Goal: Information Seeking & Learning: Find specific page/section

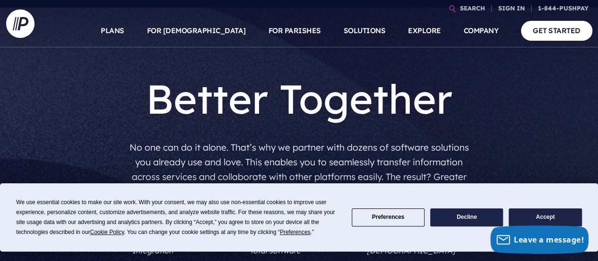
click at [527, 220] on button "Accept" at bounding box center [545, 217] width 73 height 18
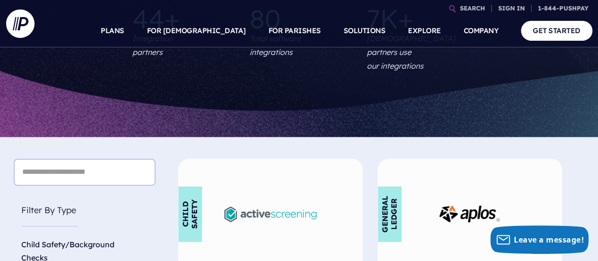
scroll to position [212, 0]
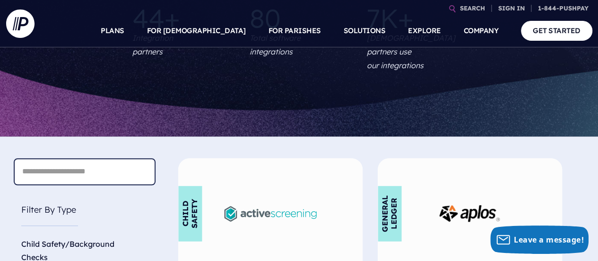
click at [107, 158] on input "text" at bounding box center [85, 171] width 142 height 27
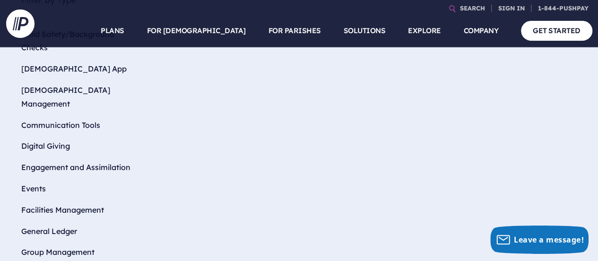
scroll to position [419, 0]
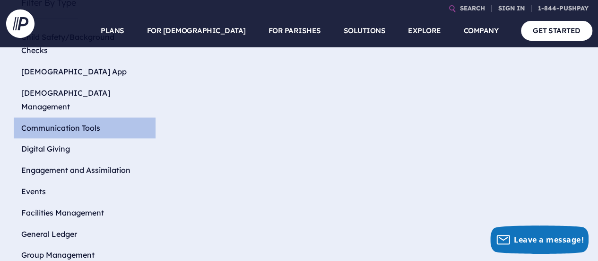
type input "****"
click at [90, 117] on li "Communication Tools" at bounding box center [85, 127] width 142 height 21
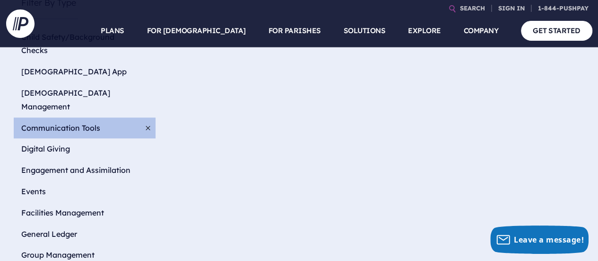
click at [50, 117] on li "Communication Tools" at bounding box center [85, 127] width 142 height 21
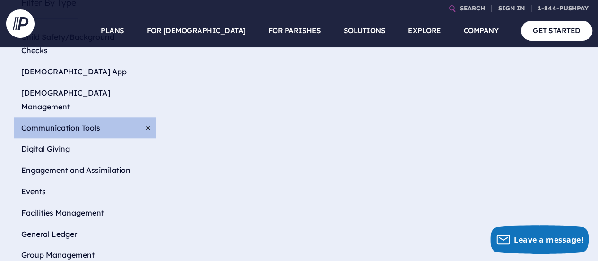
click at [50, 117] on li "Communication Tools" at bounding box center [85, 127] width 142 height 21
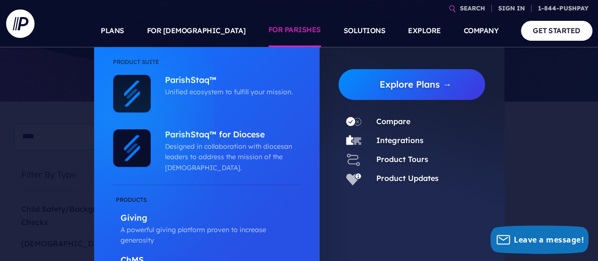
scroll to position [0, 0]
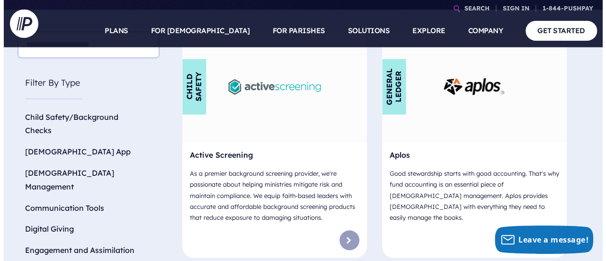
scroll to position [341, 0]
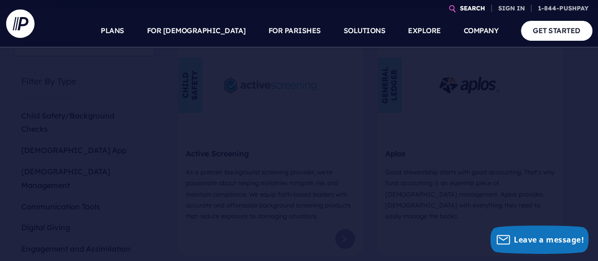
click at [469, 10] on link "SEARCH" at bounding box center [473, 8] width 33 height 17
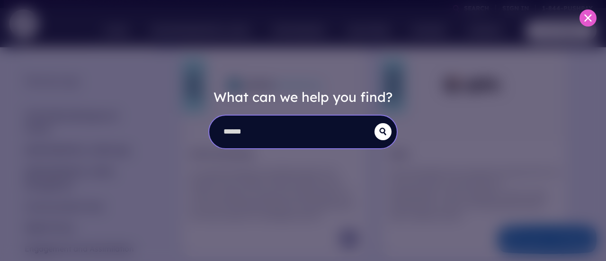
click at [271, 146] on input "search" at bounding box center [291, 131] width 165 height 33
type input "****"
click at [374, 123] on button "submit" at bounding box center [382, 131] width 17 height 17
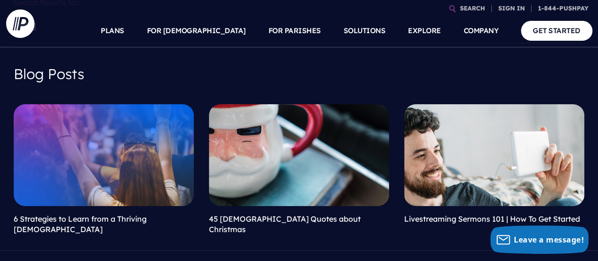
scroll to position [62, 0]
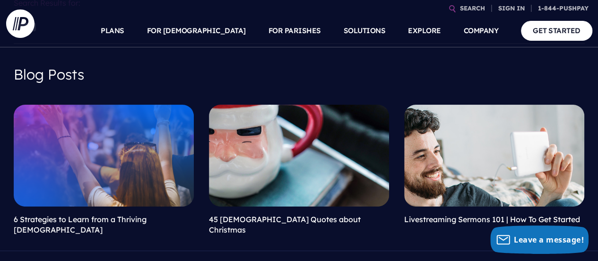
click at [130, 144] on link at bounding box center [104, 155] width 180 height 101
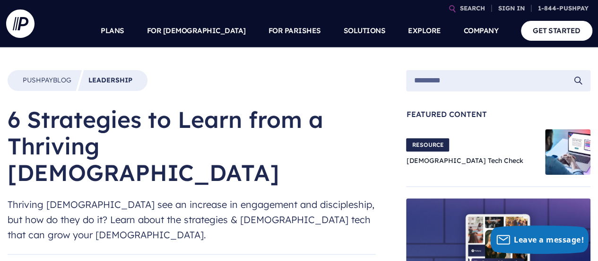
click at [431, 86] on input "search" at bounding box center [494, 81] width 160 height 14
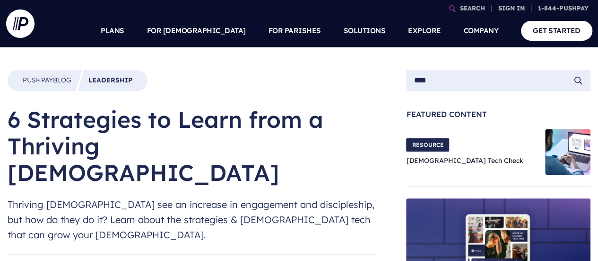
type input "****"
click at [574, 76] on button "submit" at bounding box center [578, 80] width 9 height 9
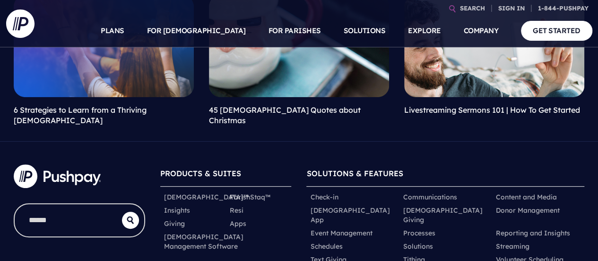
scroll to position [172, 0]
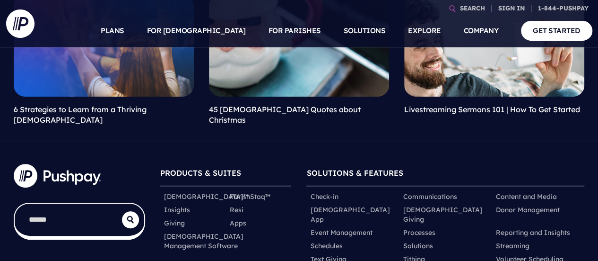
click at [44, 211] on input "search" at bounding box center [68, 219] width 107 height 33
type input "****"
click at [122, 211] on button "submit" at bounding box center [130, 219] width 17 height 17
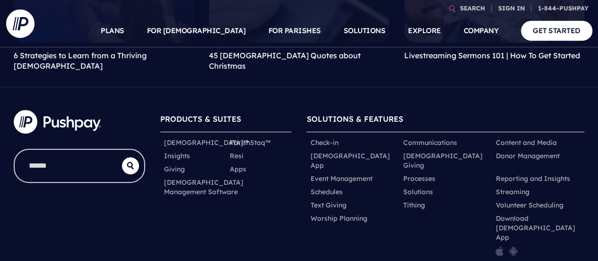
scroll to position [227, 0]
